Goal: Transaction & Acquisition: Purchase product/service

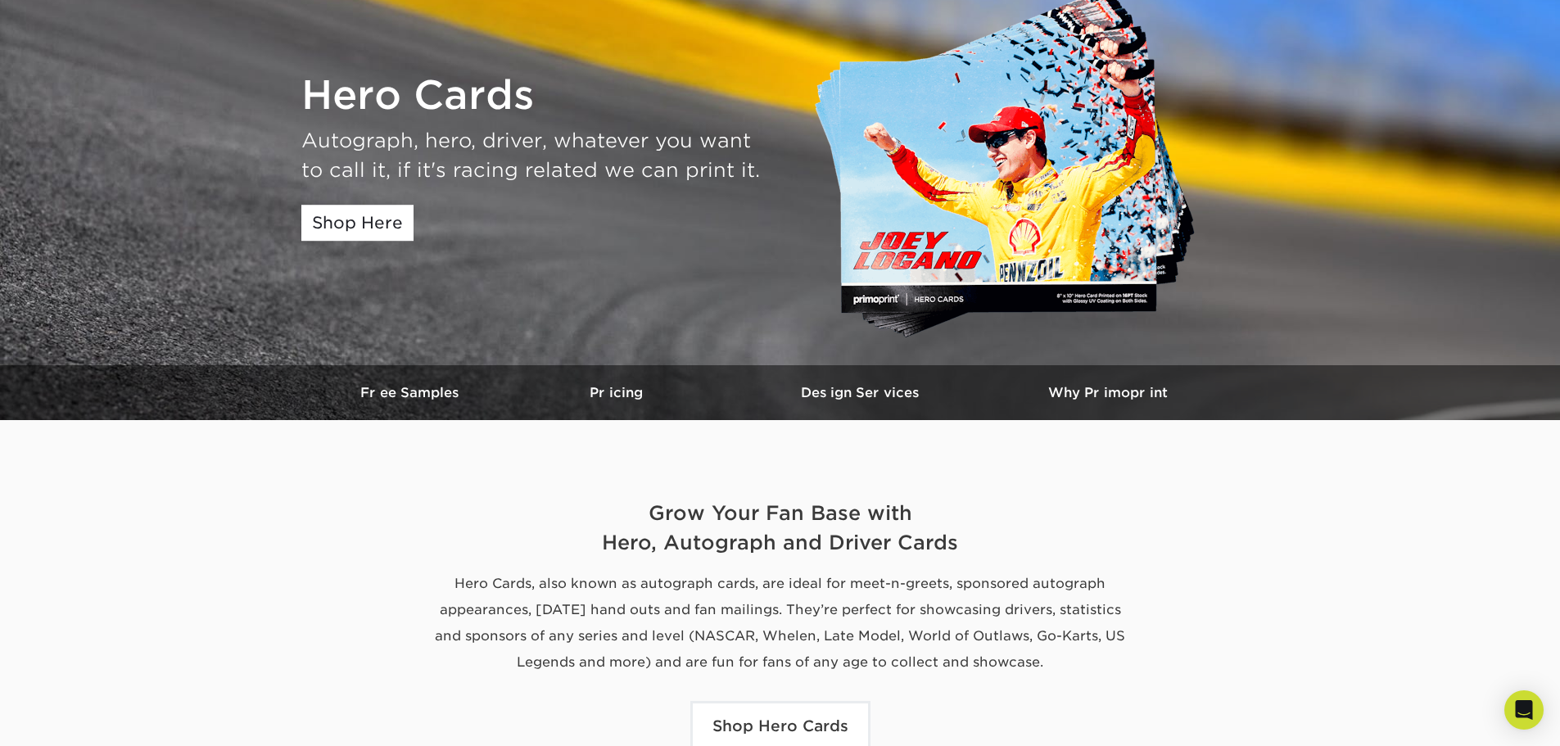
scroll to position [164, 0]
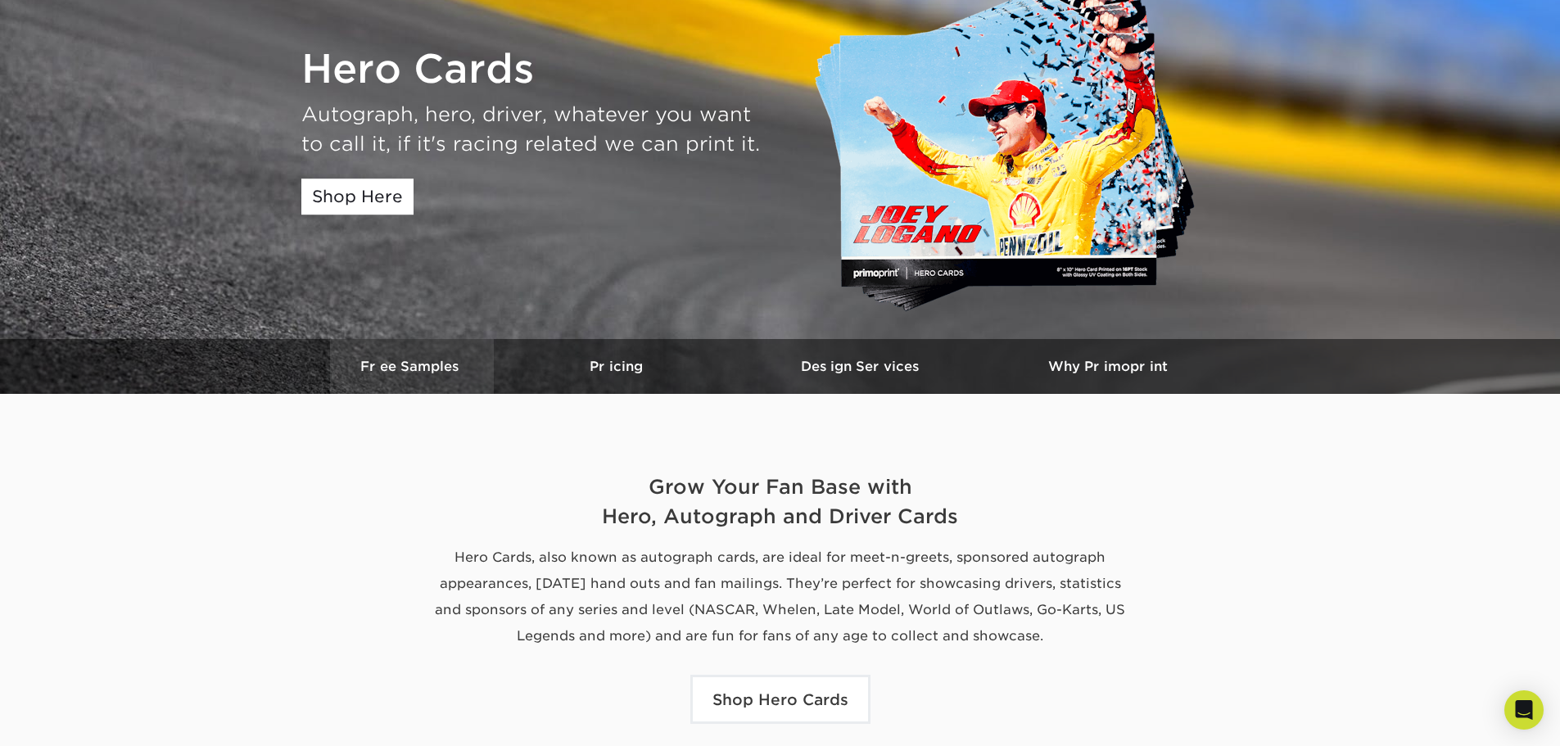
click at [440, 364] on h3 "Free Samples" at bounding box center [412, 367] width 164 height 16
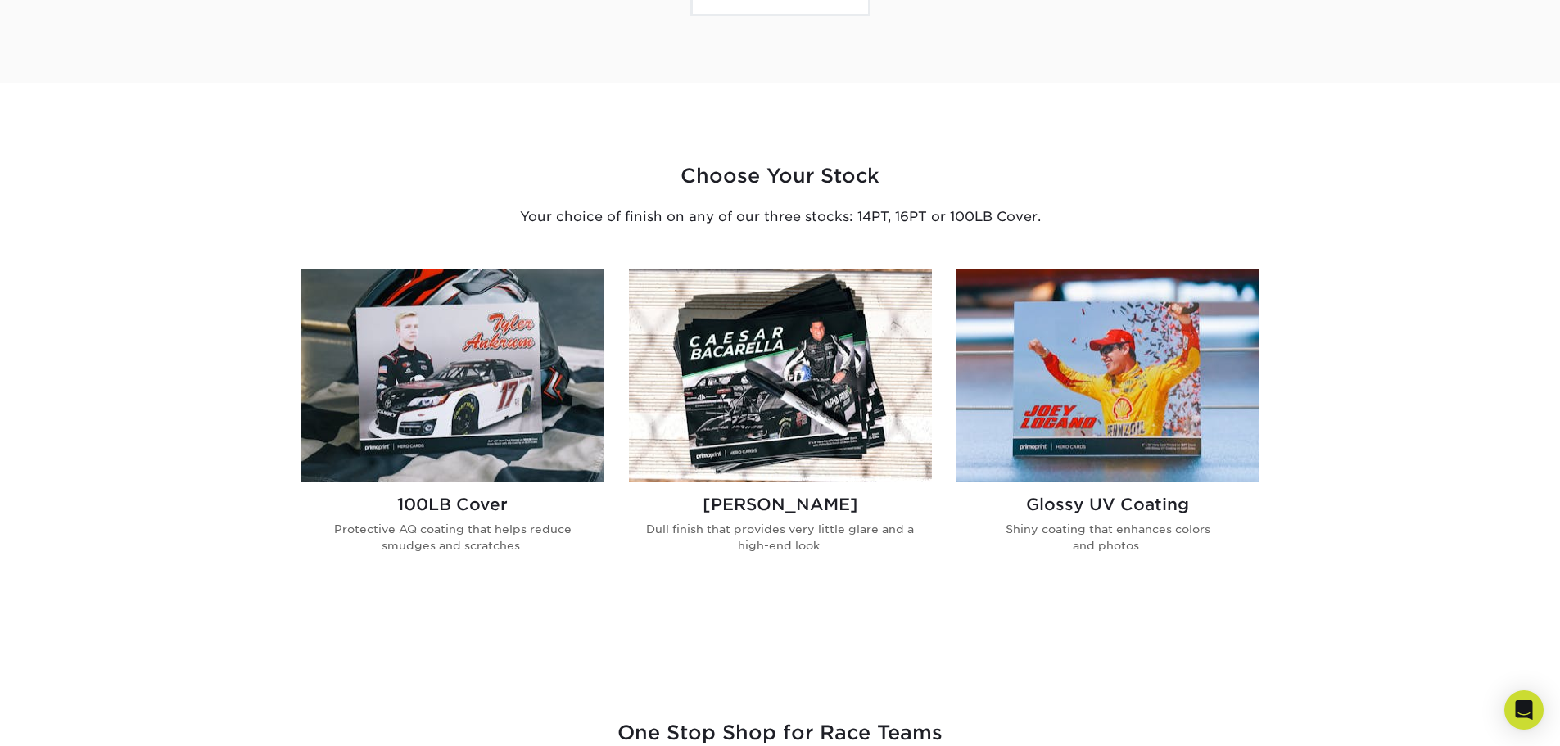
scroll to position [917, 0]
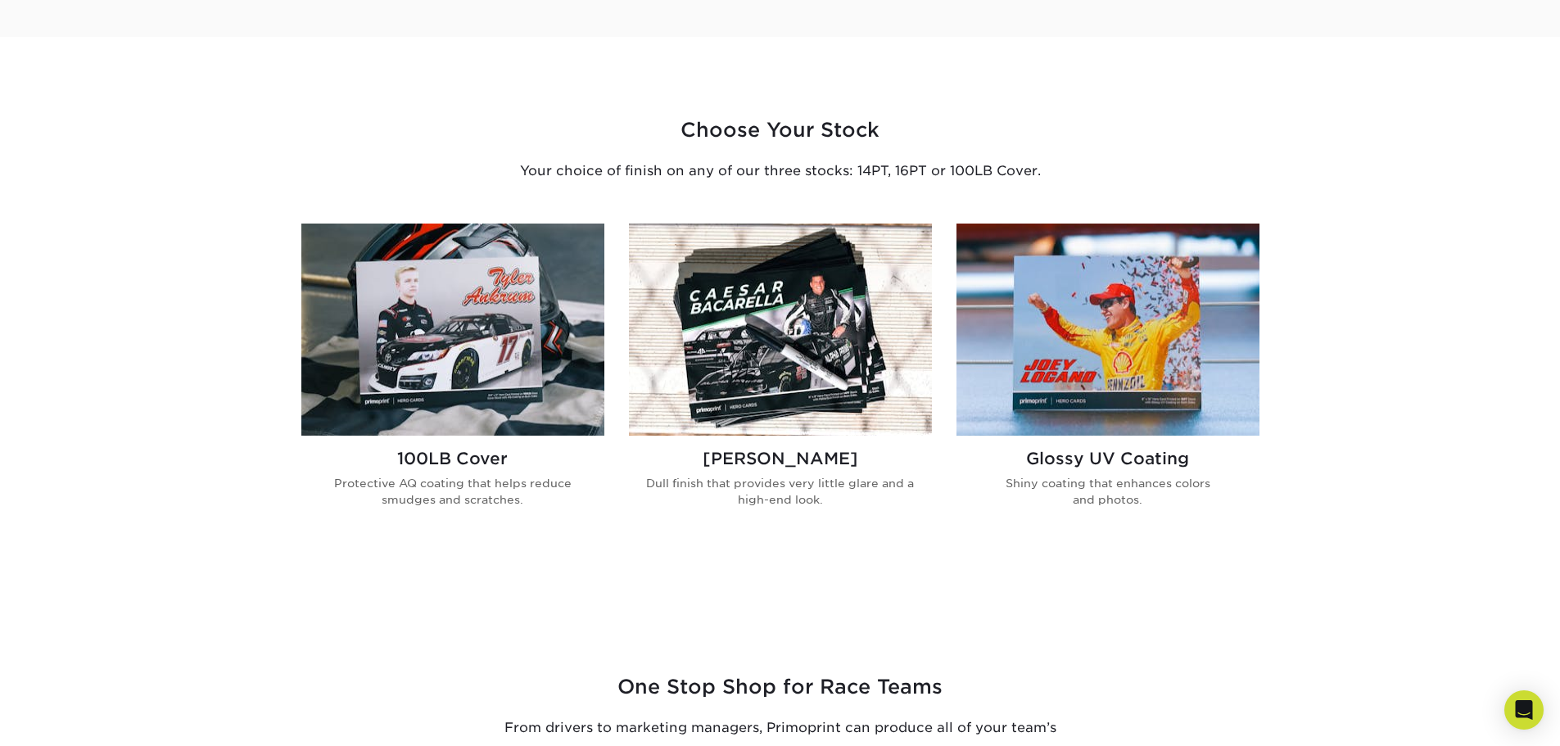
click at [790, 372] on img at bounding box center [780, 330] width 303 height 212
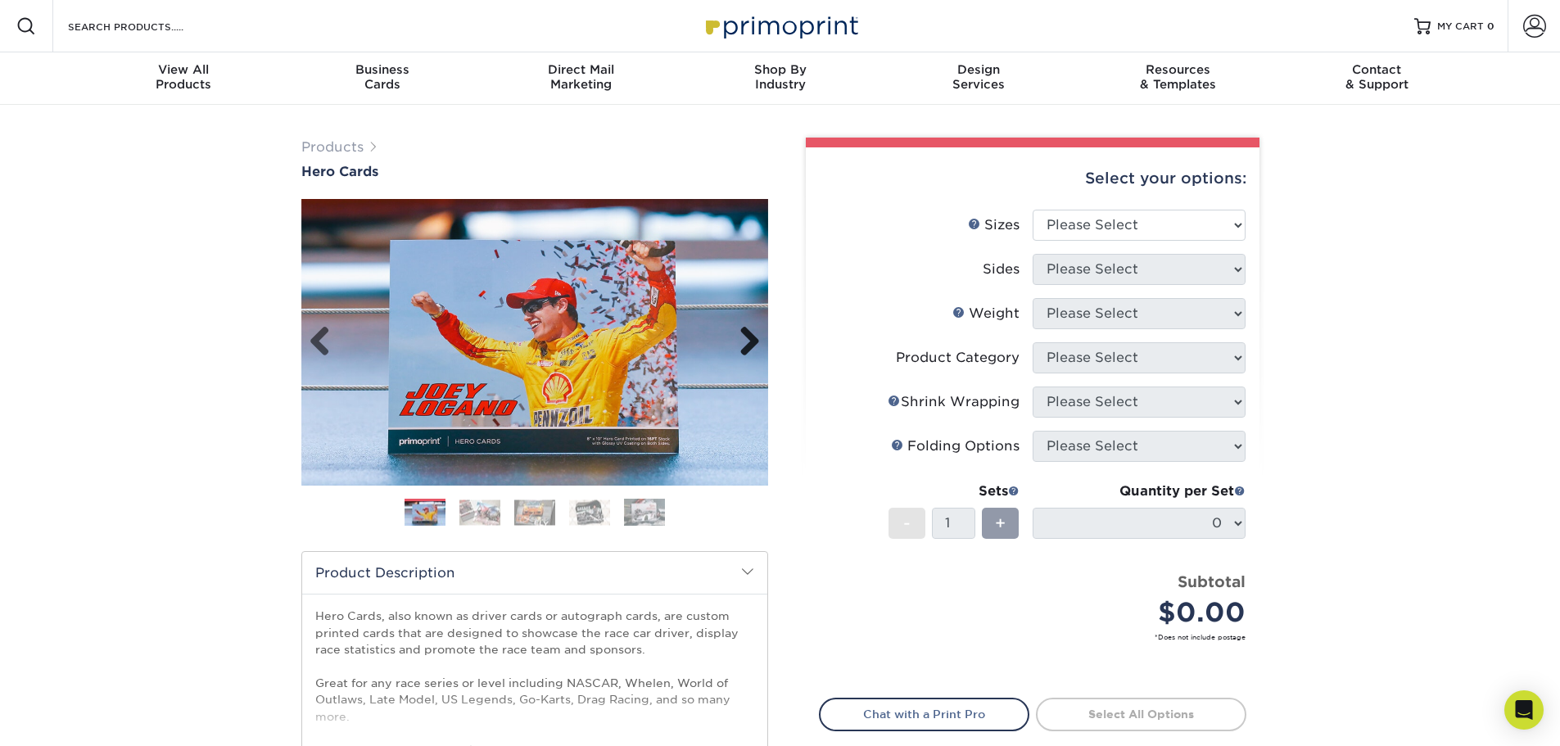
click at [751, 336] on link "Next" at bounding box center [743, 342] width 33 height 33
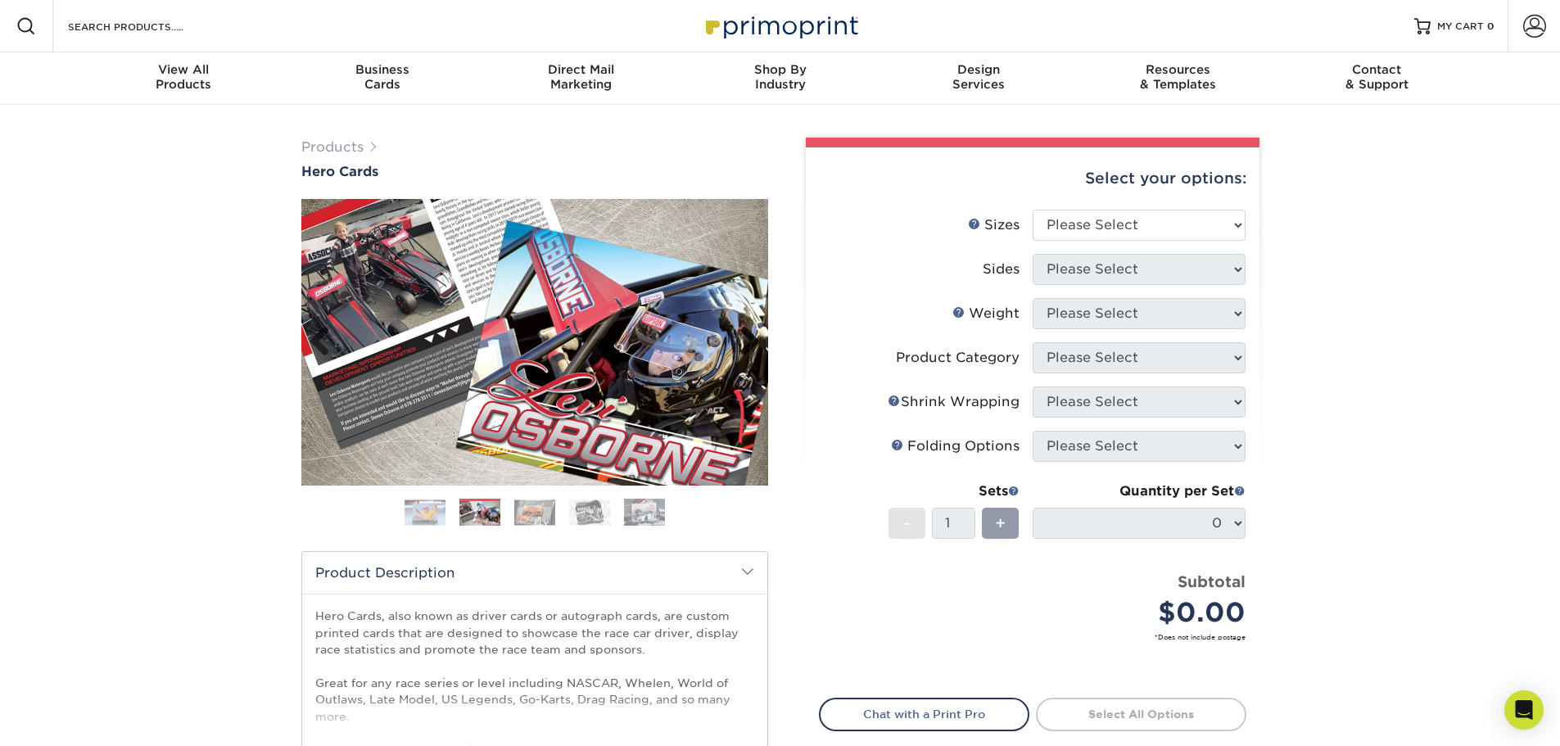
click at [751, 339] on link "Next" at bounding box center [743, 342] width 33 height 33
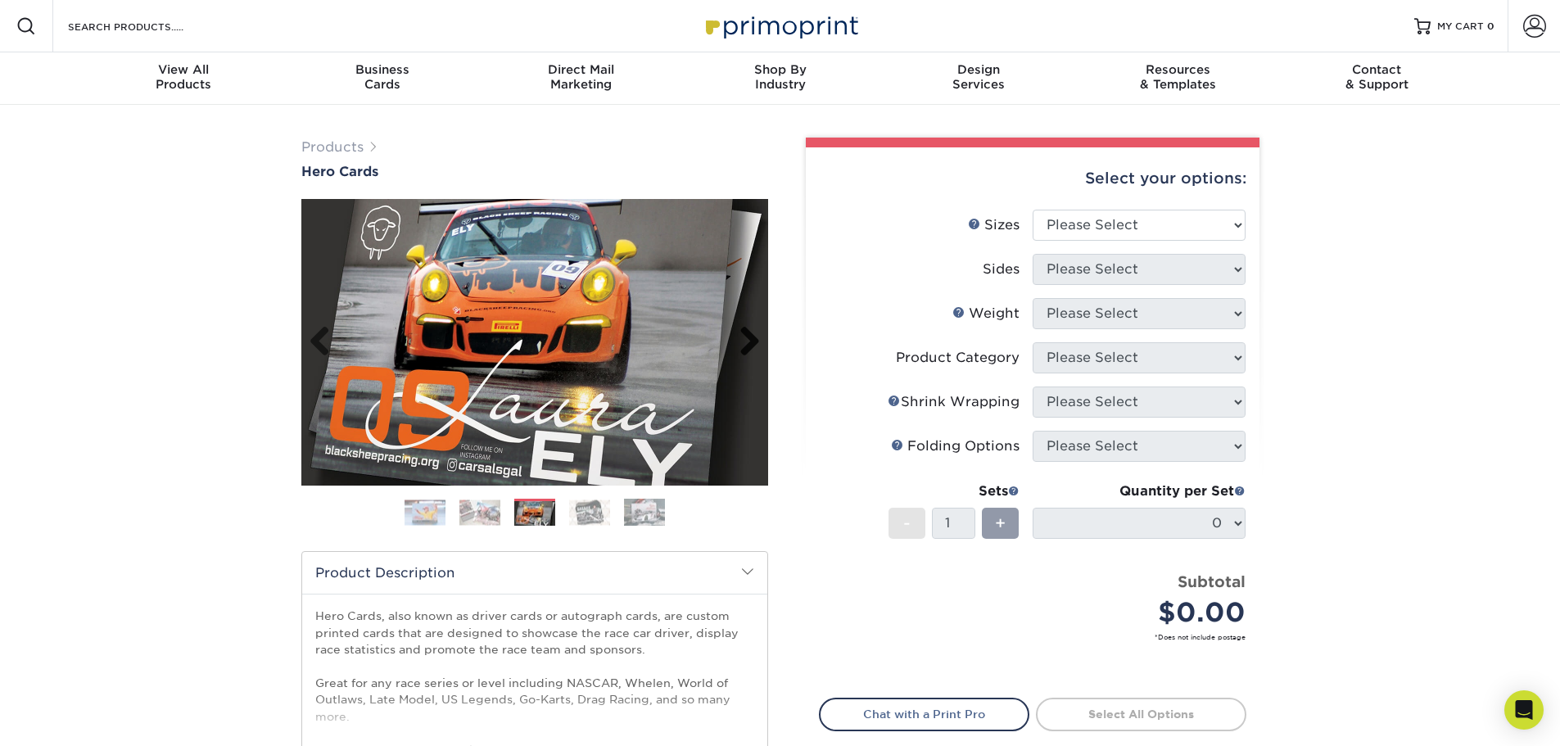
click at [755, 334] on link "Next" at bounding box center [743, 342] width 33 height 33
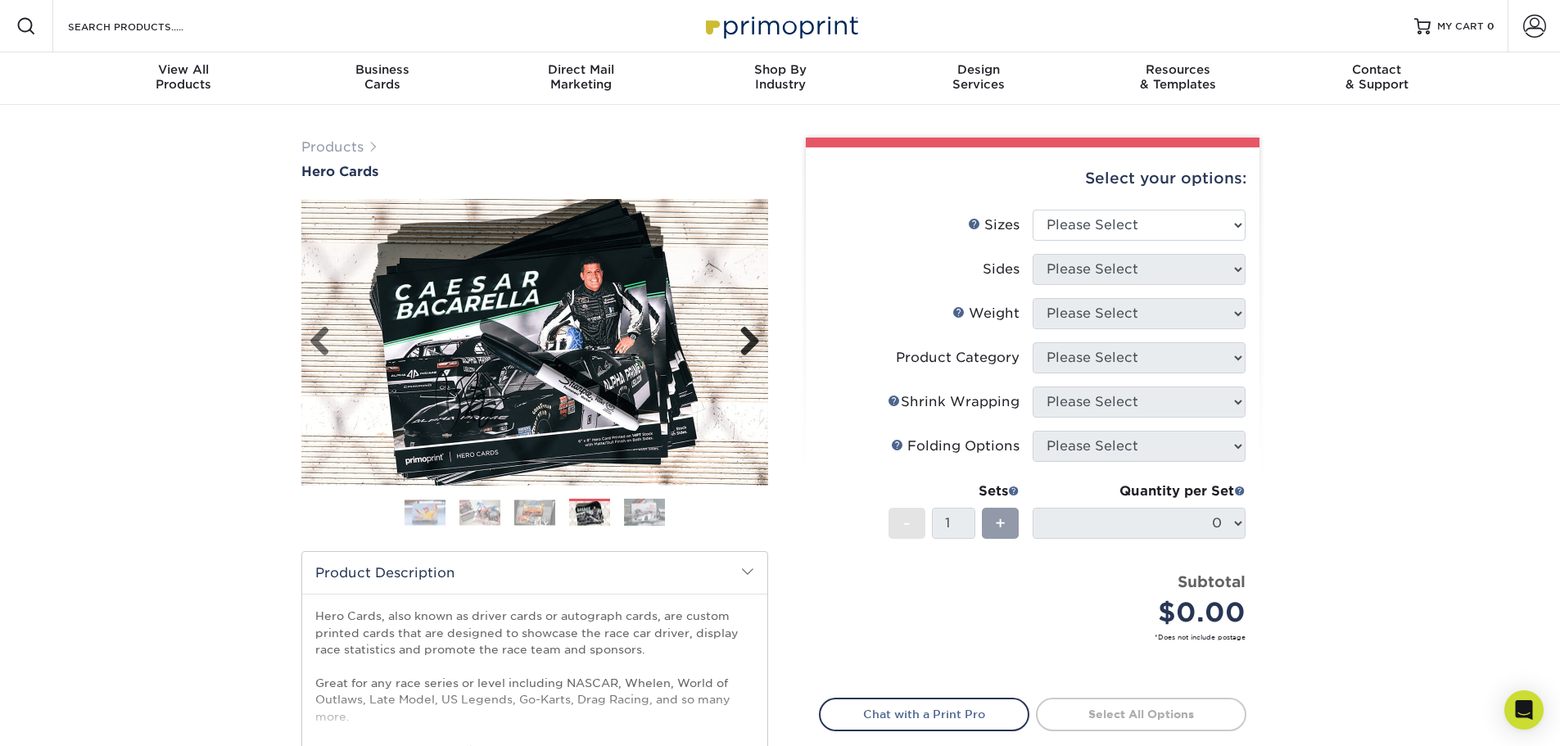
click at [745, 336] on link "Next" at bounding box center [743, 342] width 33 height 33
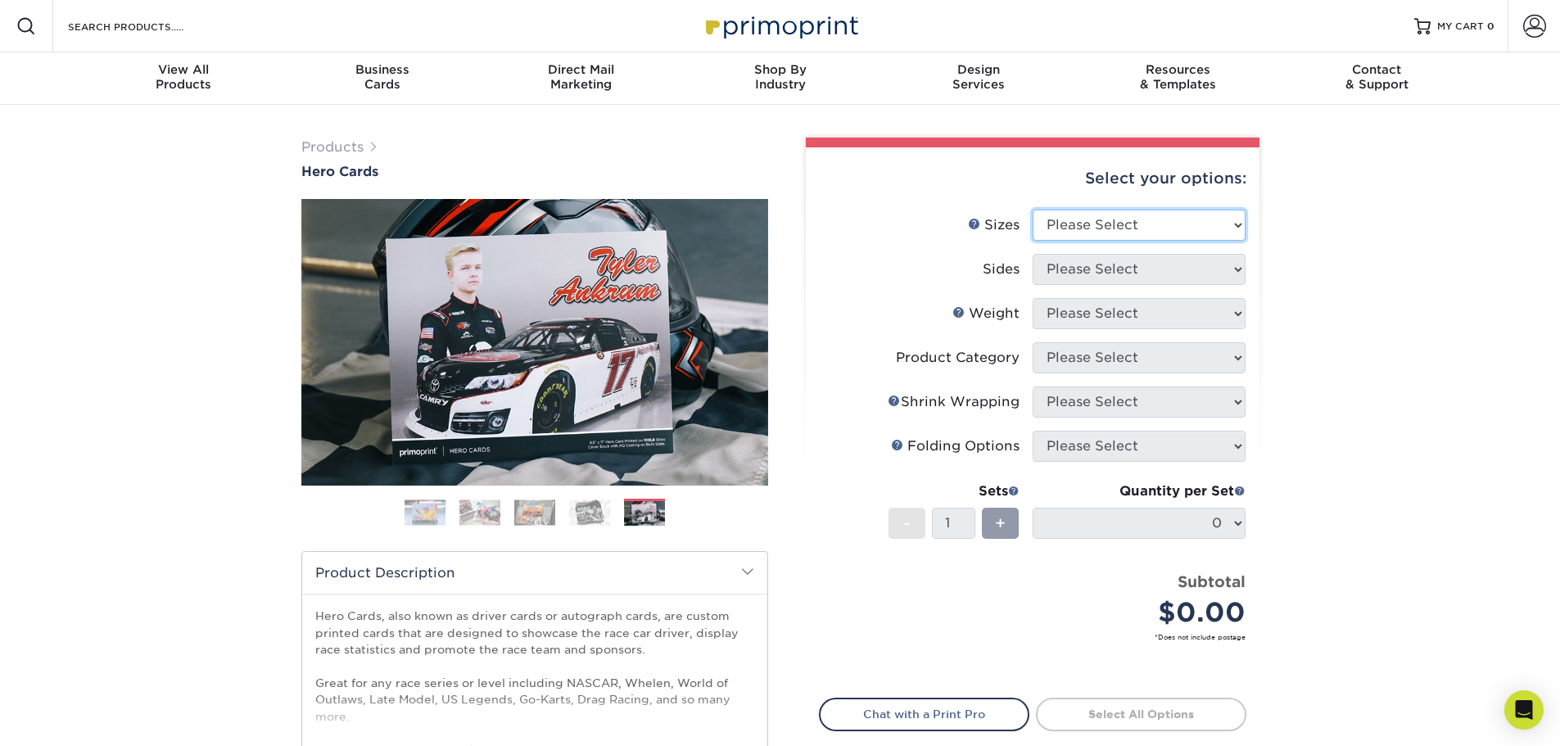
click at [1237, 227] on select "Please Select 1.5" x 7" 4" x 6" 5" x 7" 6" x 8" 6" x 8.5" 6" x 9" 7" x 8.5" 7.5…" at bounding box center [1139, 225] width 213 height 31
select select "5.00x7.00"
click at [1033, 210] on select "Please Select 1.5" x 7" 4" x 6" 5" x 7" 6" x 8" 6" x 8.5" 6" x 9" 7" x 8.5" 7.5…" at bounding box center [1139, 225] width 213 height 31
click at [1236, 269] on select "Please Select Print Both Sides Print Front Only" at bounding box center [1139, 269] width 213 height 31
select select "32d3c223-f82c-492b-b915-ba065a00862f"
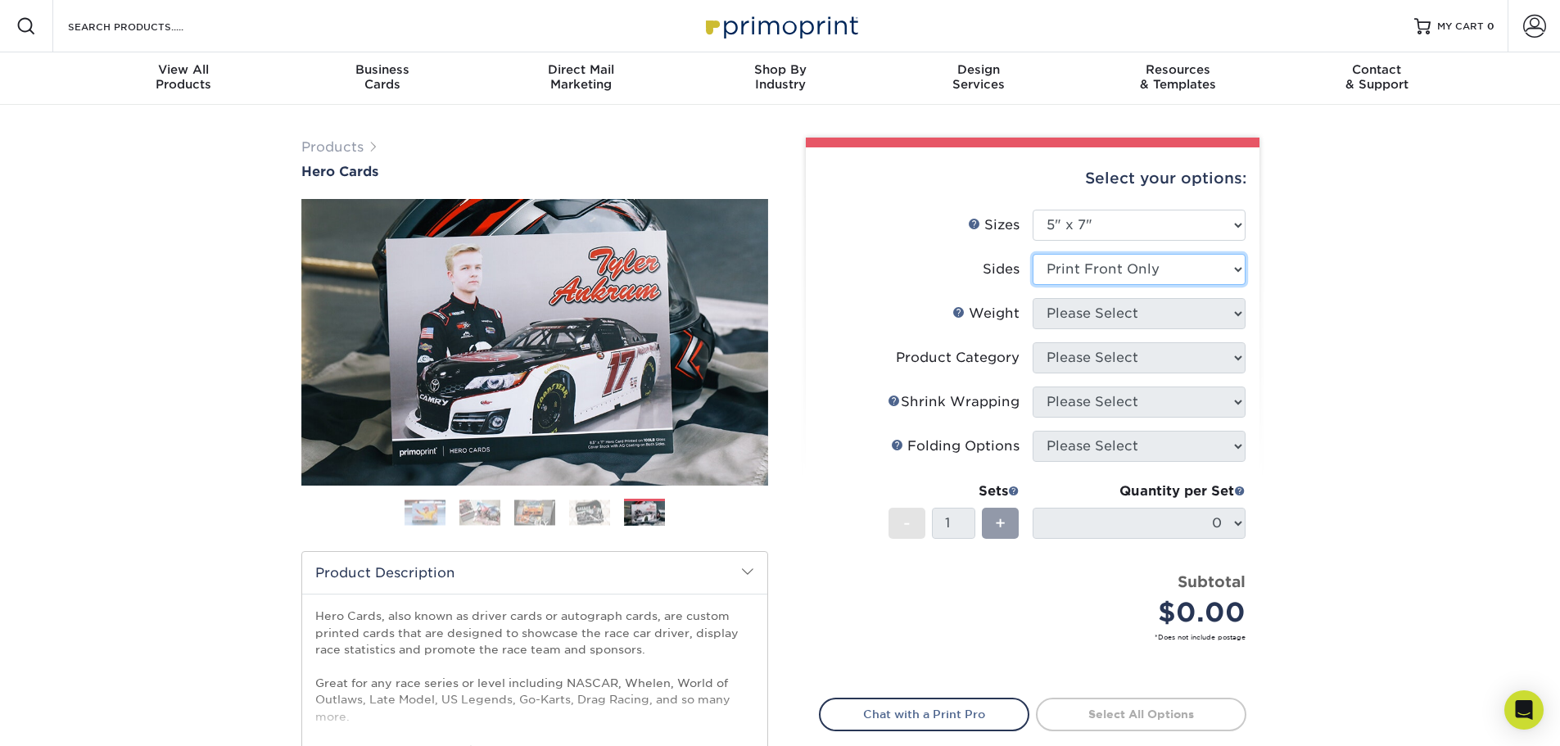
click at [1033, 254] on select "Please Select Print Both Sides Print Front Only" at bounding box center [1139, 269] width 213 height 31
click at [1235, 314] on select "Please Select 14PT 16PT 100LB" at bounding box center [1139, 313] width 213 height 31
click at [1240, 311] on select "Please Select 14PT 16PT 100LB" at bounding box center [1139, 313] width 213 height 31
click at [1237, 310] on select "Please Select 14PT 16PT 100LB" at bounding box center [1139, 313] width 213 height 31
select select "14PT"
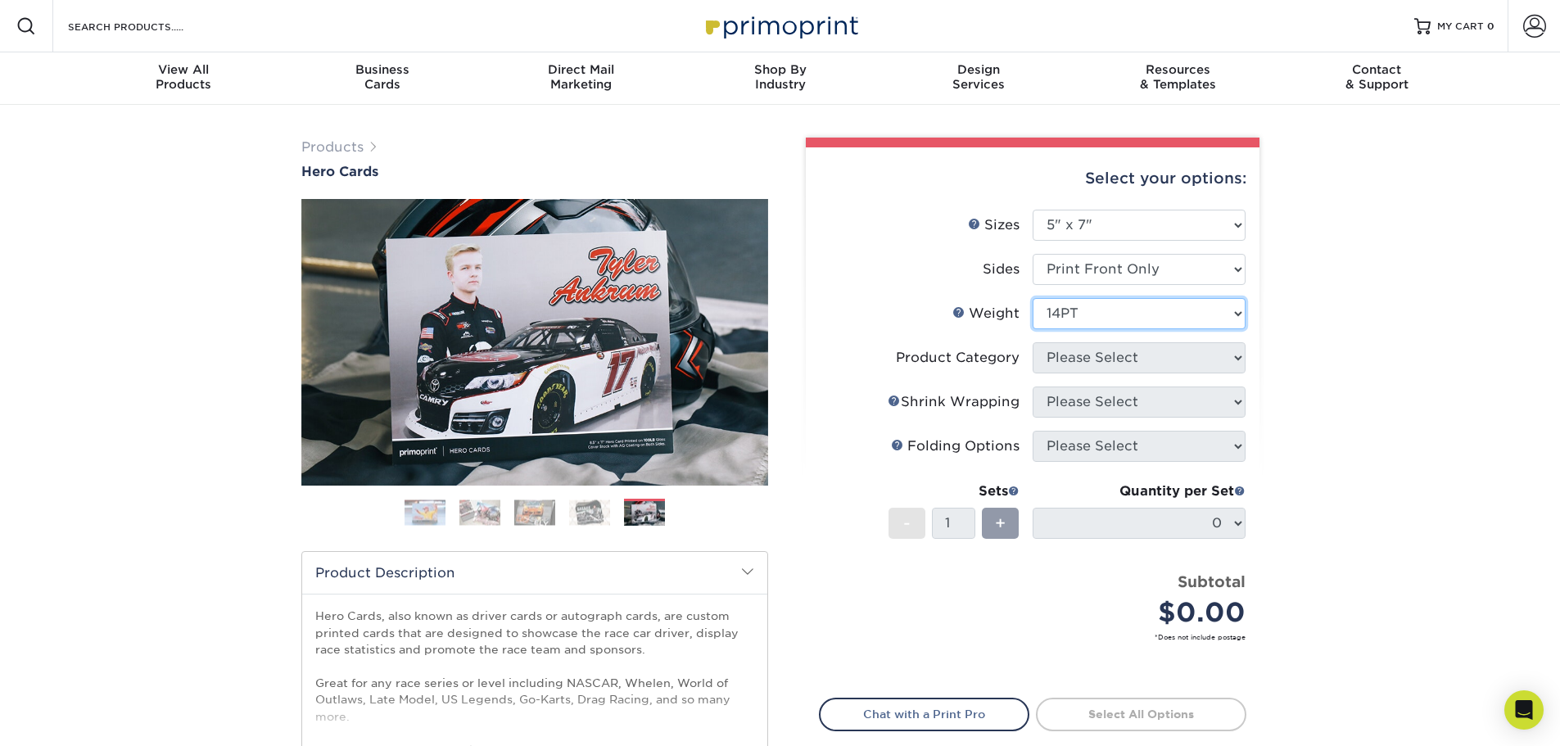
click at [1033, 298] on select "Please Select 14PT 16PT 100LB" at bounding box center [1139, 313] width 213 height 31
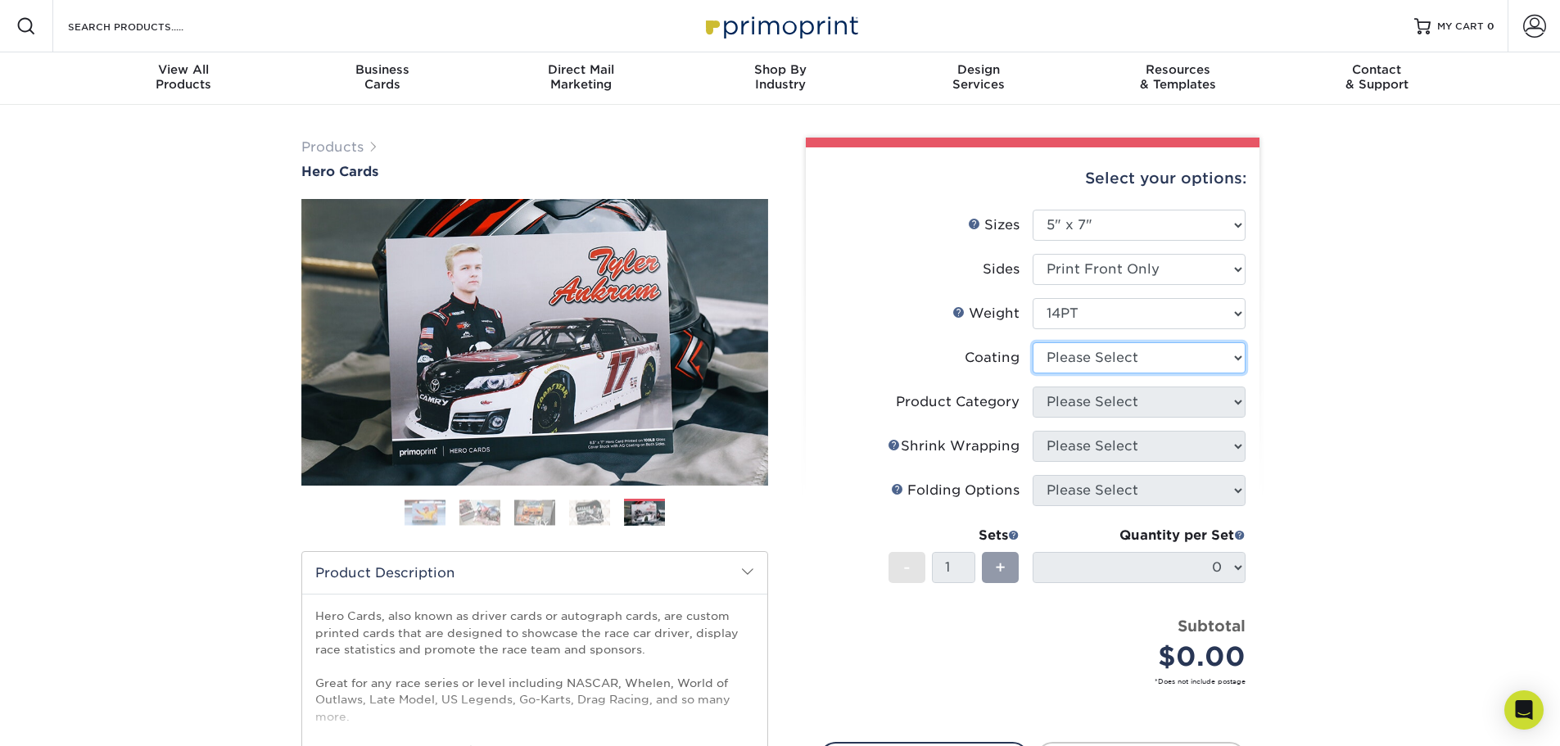
click at [1239, 360] on select at bounding box center [1139, 357] width 213 height 31
select select "121bb7b5-3b4d-429f-bd8d-bbf80e953313"
click at [1033, 342] on select at bounding box center [1139, 357] width 213 height 31
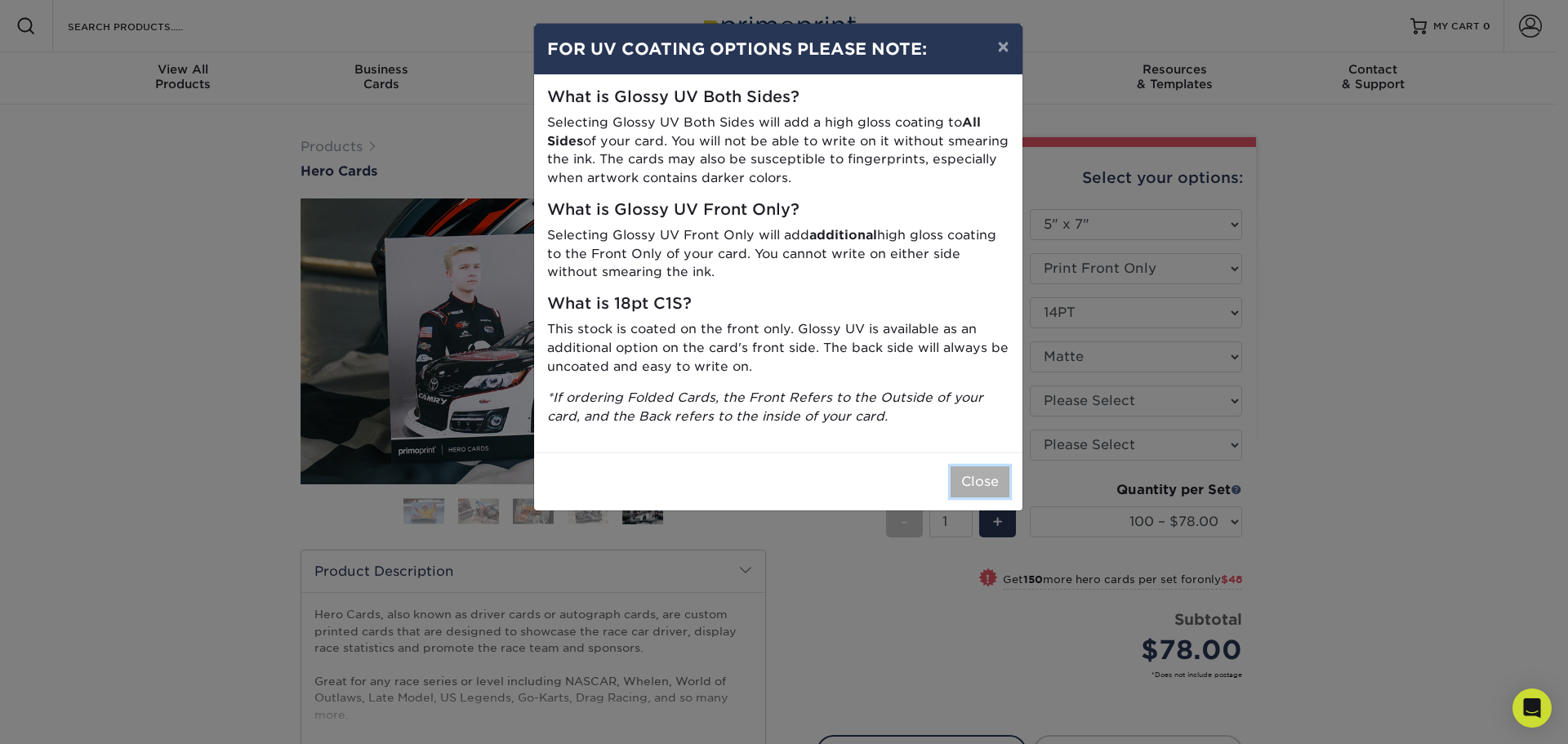
click at [979, 479] on button "Close" at bounding box center [980, 482] width 59 height 31
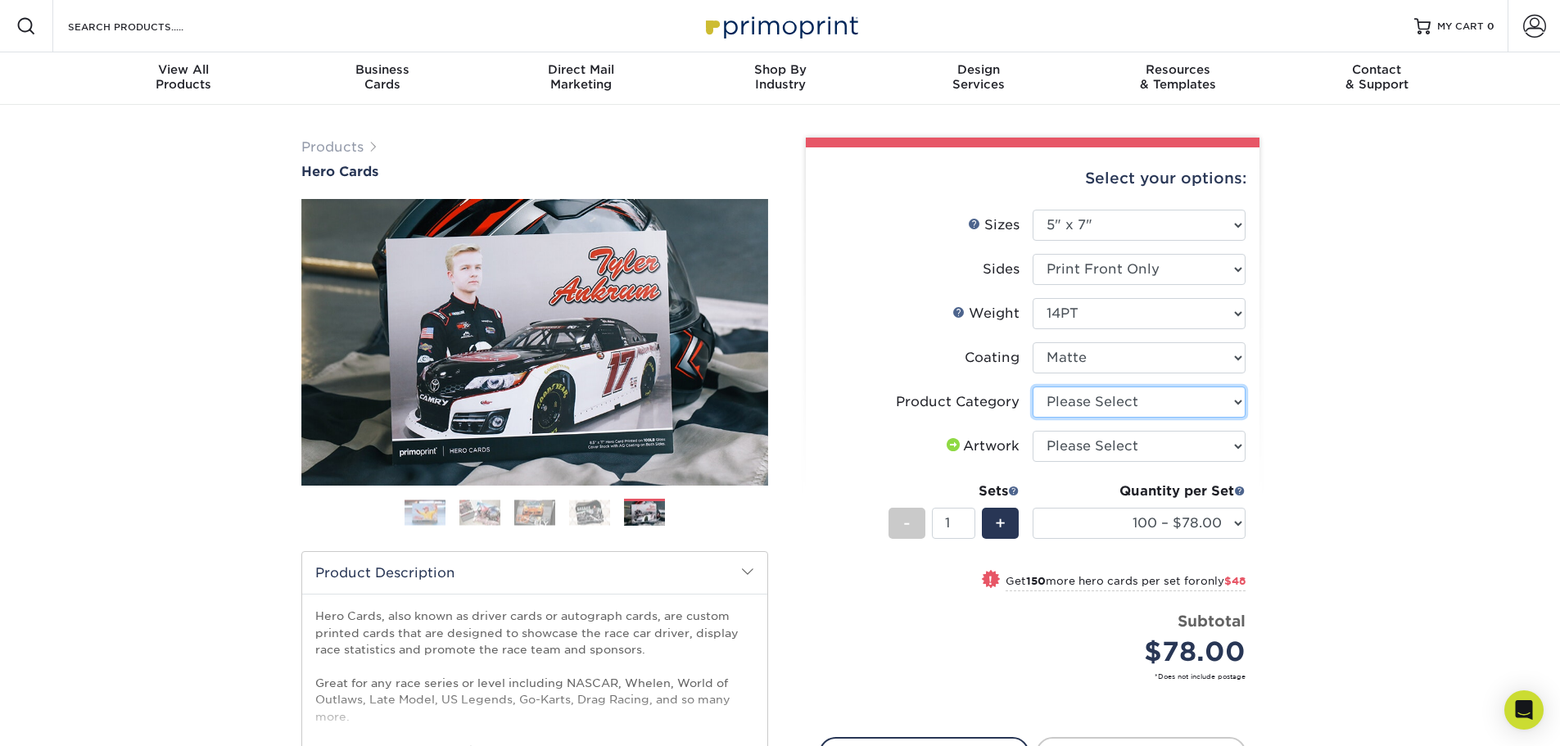
click at [1233, 400] on select "Please Select Postcards" at bounding box center [1139, 402] width 213 height 31
select select "9b7272e0-d6c8-4c3c-8e97-d3a1bcdab858"
click at [1033, 387] on select "Please Select Postcards" at bounding box center [1139, 402] width 213 height 31
click at [1242, 447] on select "Please Select I will upload files I need a design - $150" at bounding box center [1139, 446] width 213 height 31
select select "upload"
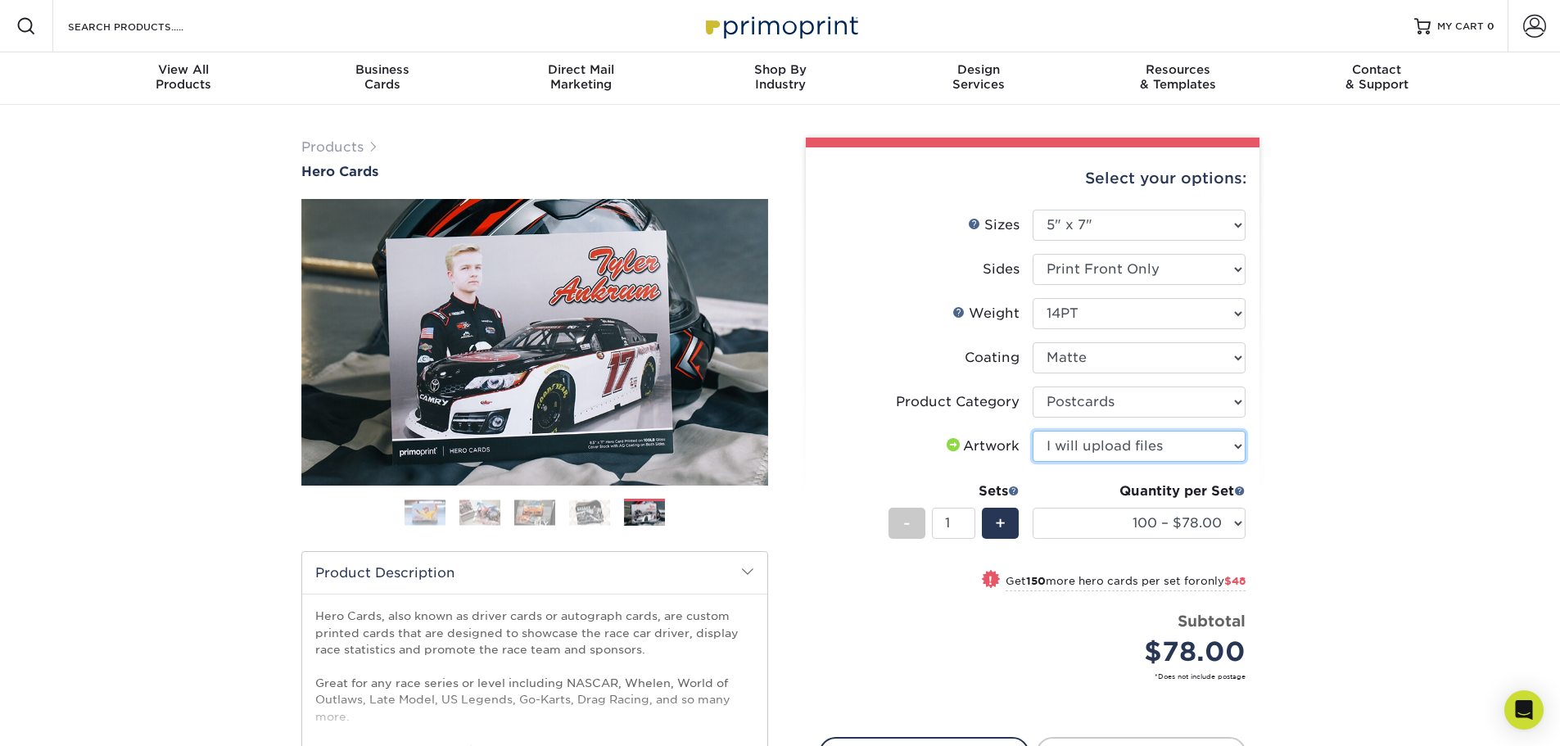
click at [1033, 431] on select "Please Select I will upload files I need a design - $150" at bounding box center [1139, 446] width 213 height 31
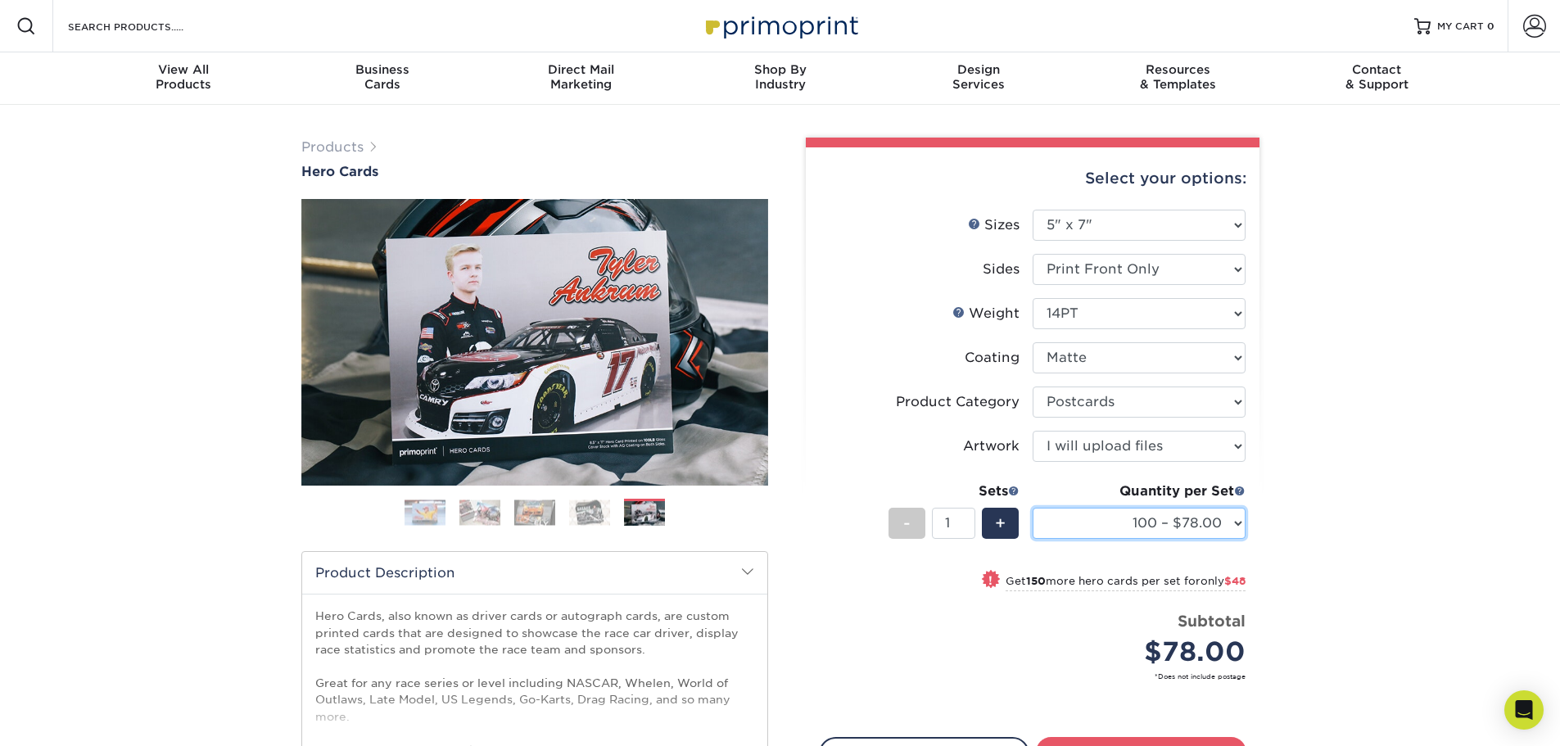
click at [1238, 522] on select "100 – $78.00 250 – $126.00 500 – $162.00 1000 – $182.00 2500 – $293.00 5000 – $…" at bounding box center [1139, 523] width 213 height 31
click at [1316, 279] on div "Products Hero Cards Previous Next ," at bounding box center [780, 542] width 1560 height 875
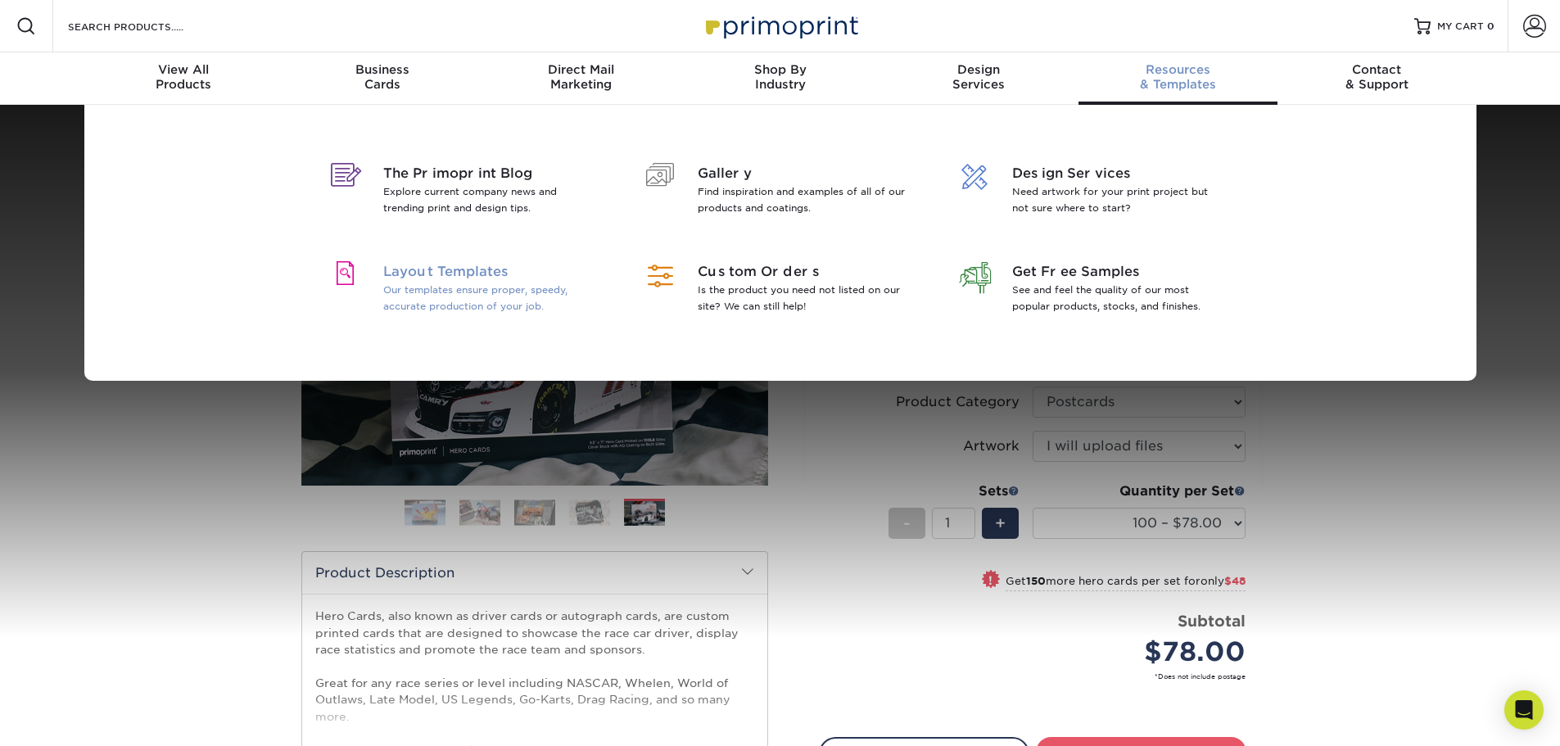
click at [475, 270] on span "Layout Templates" at bounding box center [489, 272] width 212 height 20
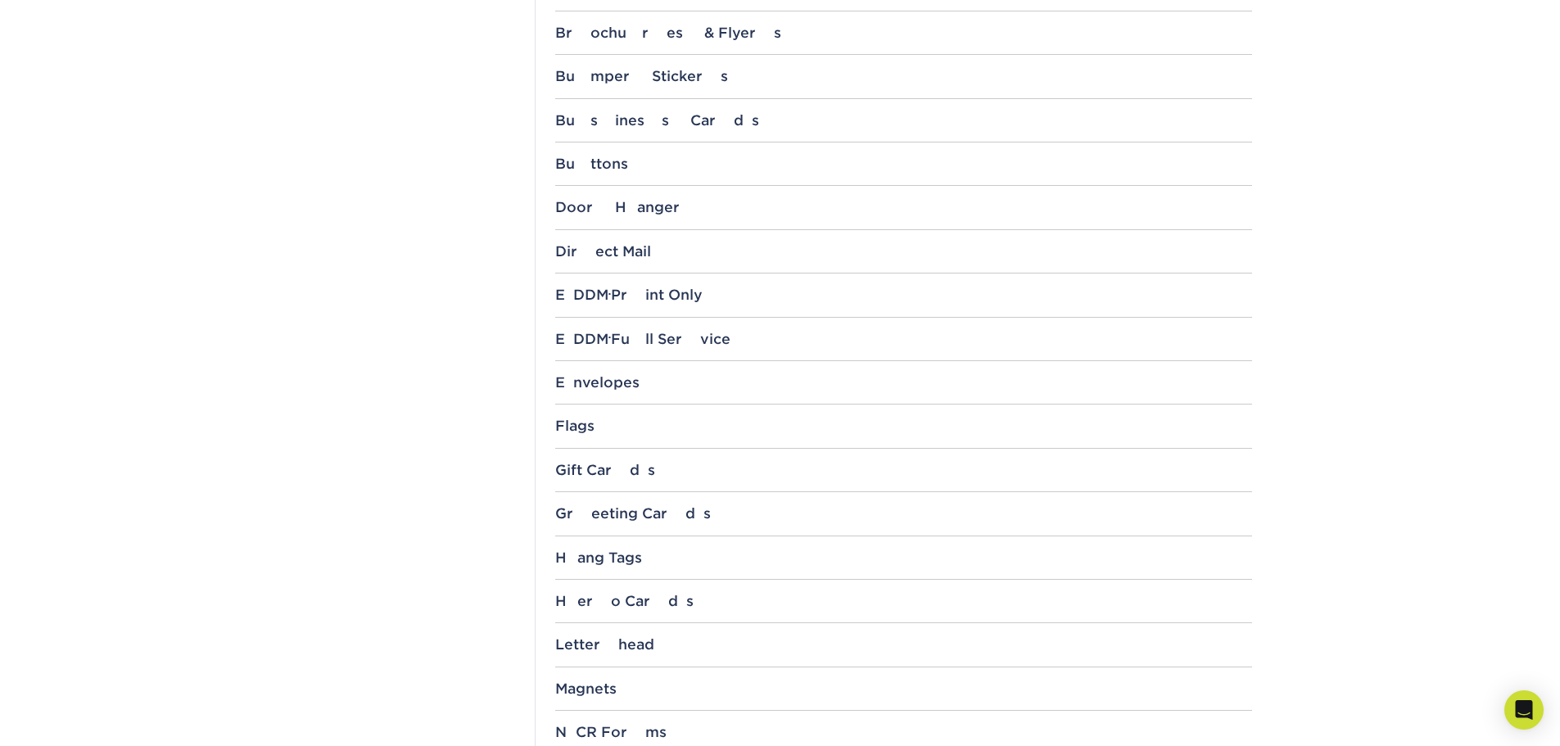
scroll to position [983, 0]
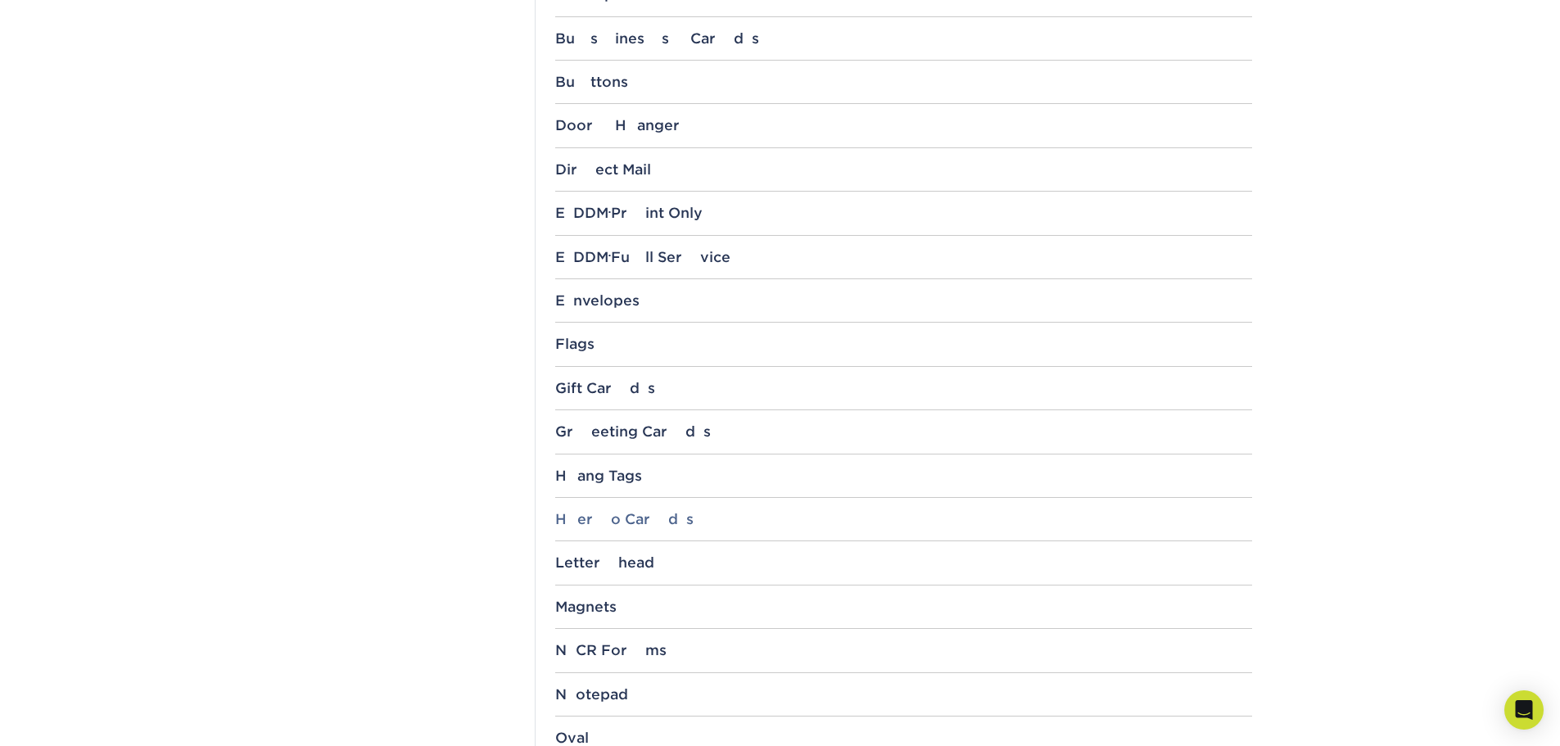
click at [605, 519] on div "Hero Cards" at bounding box center [903, 519] width 697 height 16
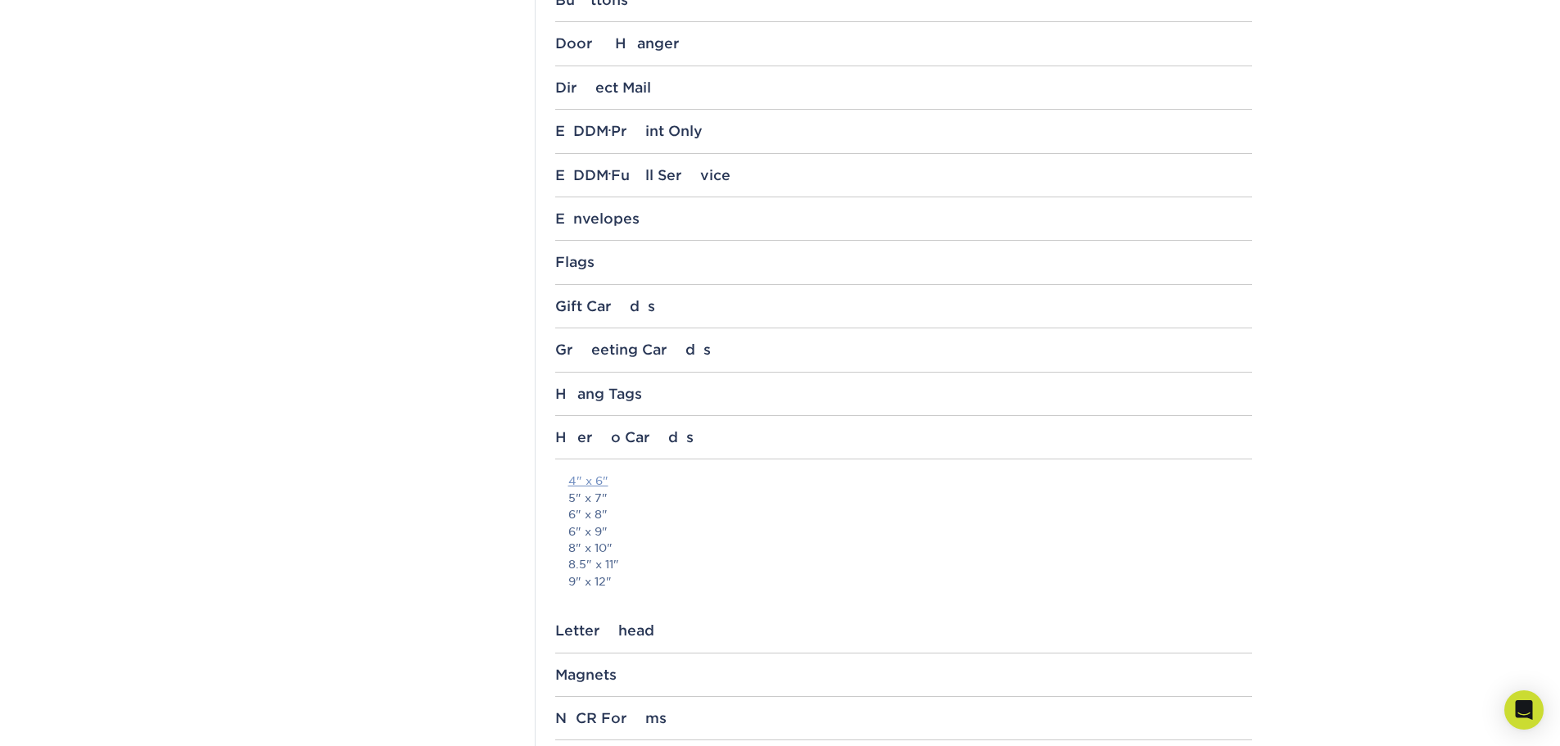
click at [598, 482] on link "4" x 6"" at bounding box center [588, 480] width 40 height 13
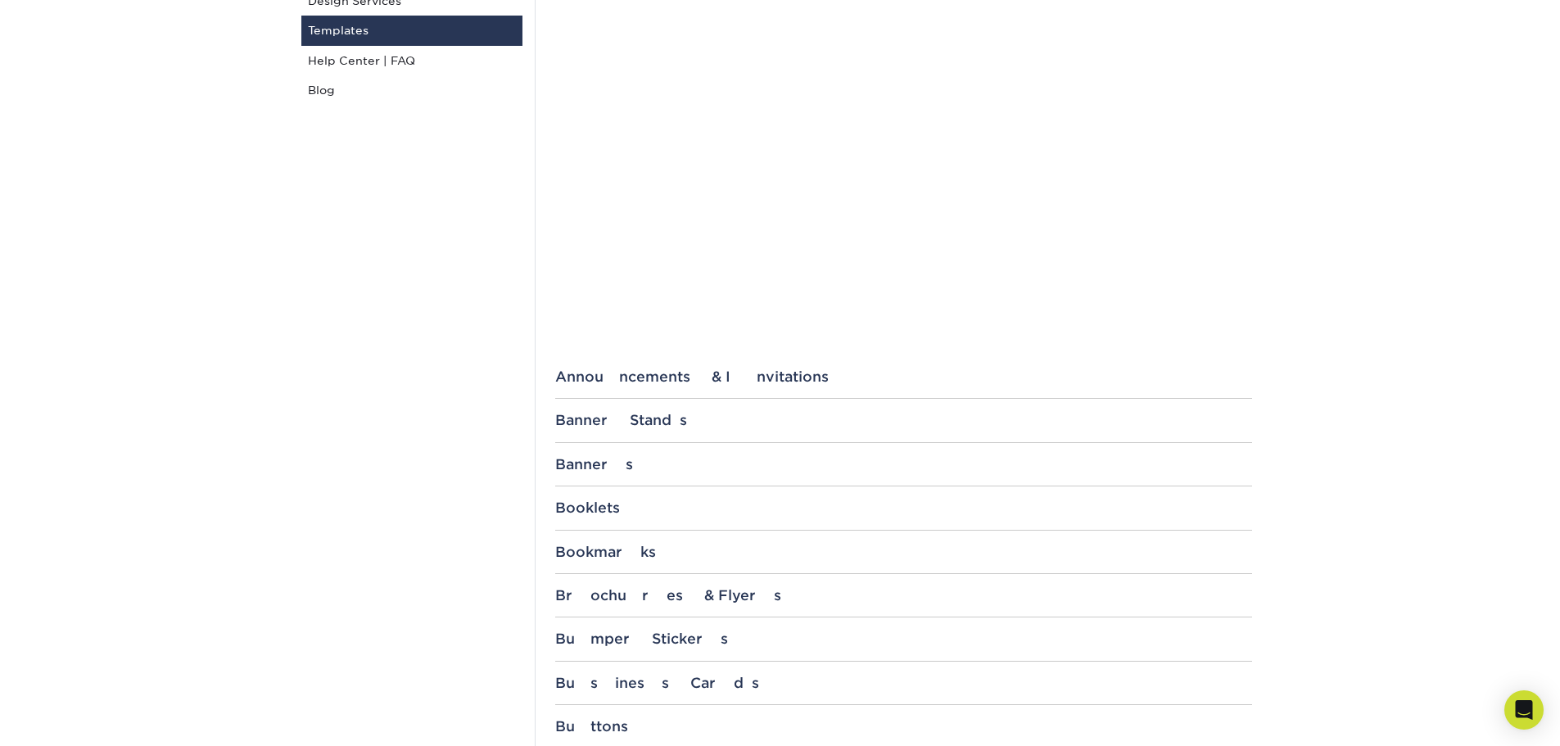
scroll to position [0, 0]
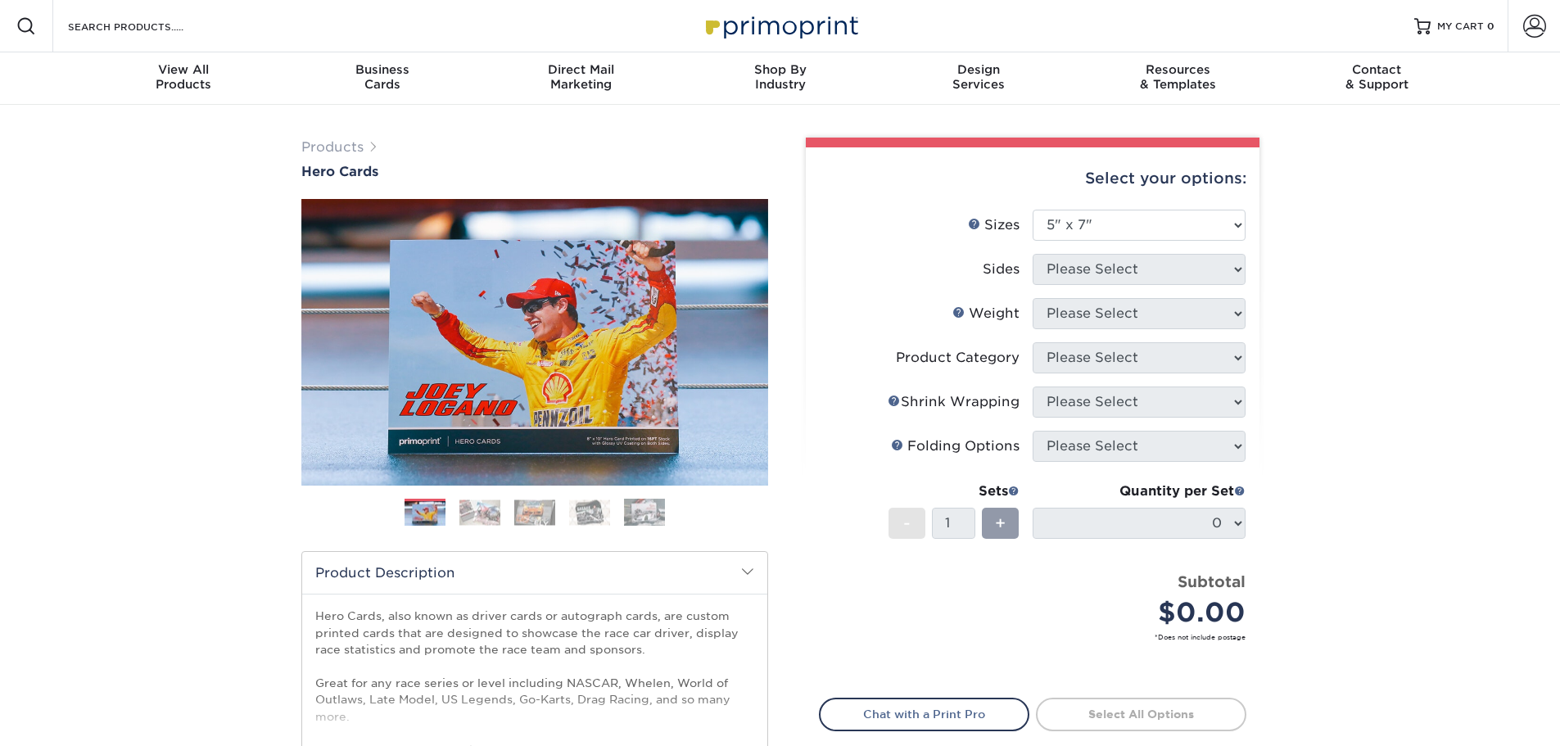
select select "5.00x7.00"
